Goal: Transaction & Acquisition: Purchase product/service

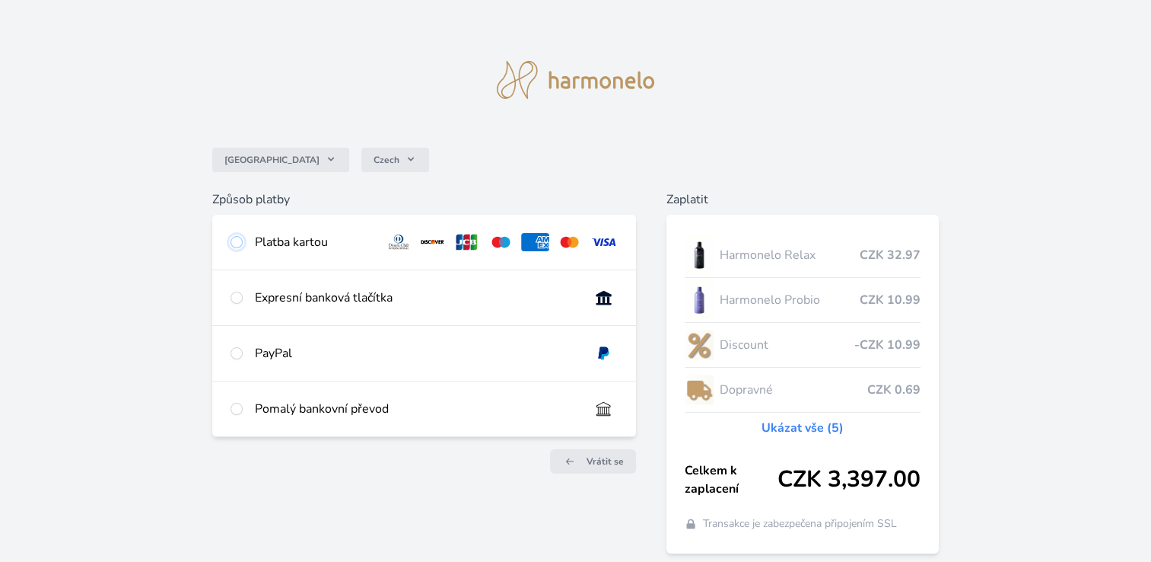
click at [234, 241] on input "radio" at bounding box center [237, 242] width 12 height 12
radio input "true"
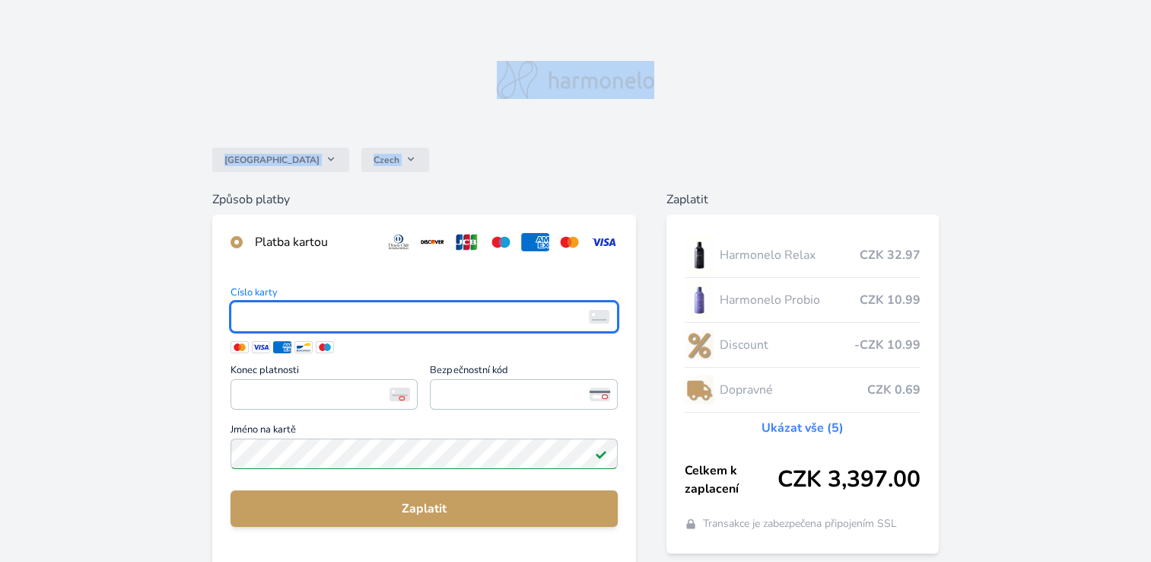
drag, startPoint x: 237, startPoint y: 312, endPoint x: 687, endPoint y: 127, distance: 486.3
click at [687, 127] on div "Česko Czech Způsob platby Platba kartou Číslo karty <p>Your browser does not su…" at bounding box center [575, 405] width 1151 height 810
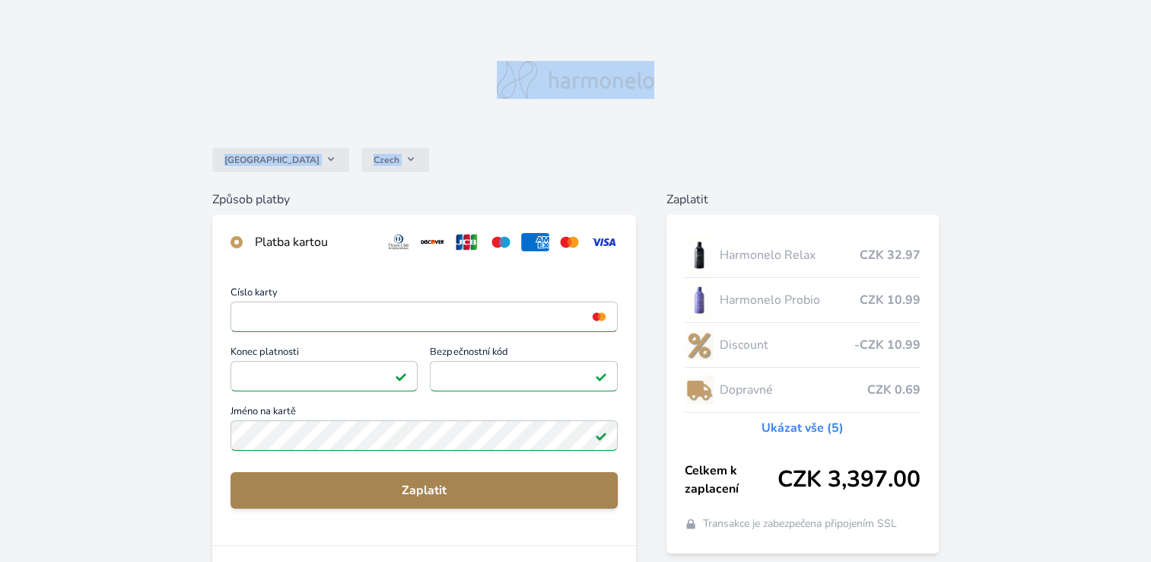
click at [420, 492] on span "Zaplatit" at bounding box center [424, 490] width 363 height 18
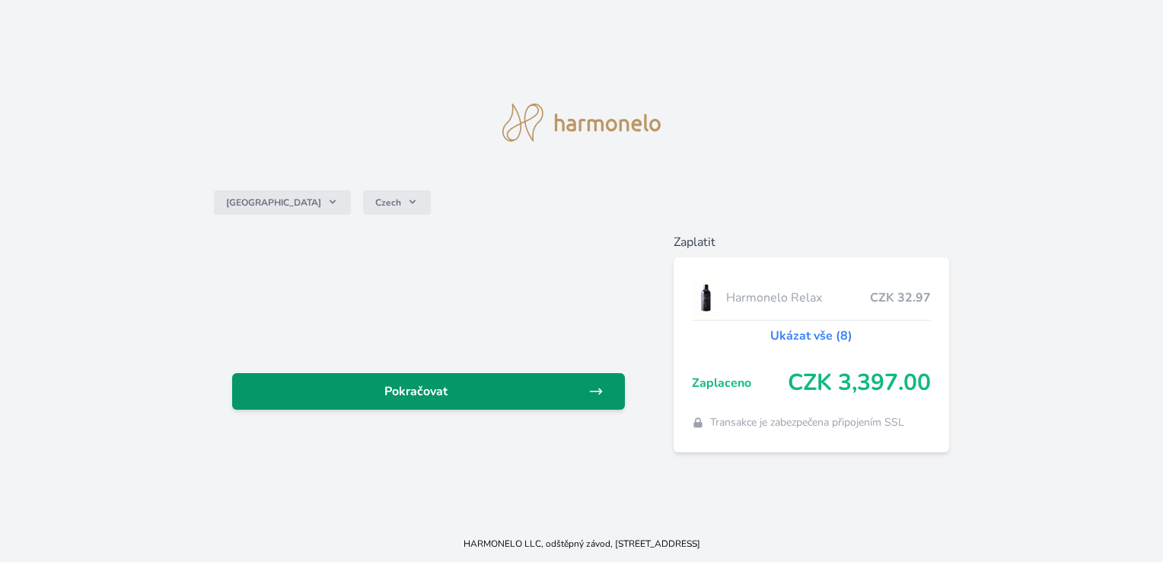
click at [424, 387] on span "Pokračovat" at bounding box center [415, 391] width 343 height 18
